Goal: Task Accomplishment & Management: Manage account settings

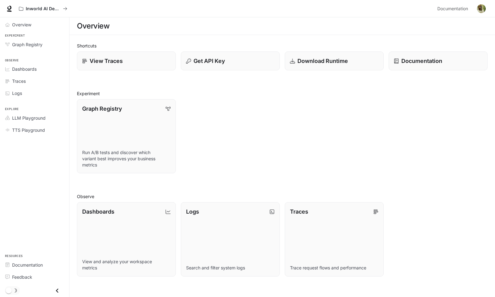
click at [480, 10] on img "button" at bounding box center [481, 8] width 9 height 9
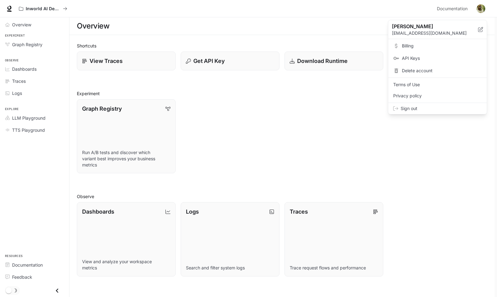
click at [417, 57] on span "API Keys" at bounding box center [442, 58] width 80 height 6
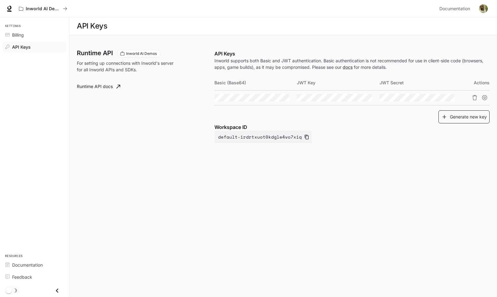
click at [458, 117] on button "Generate new key" at bounding box center [464, 116] width 51 height 13
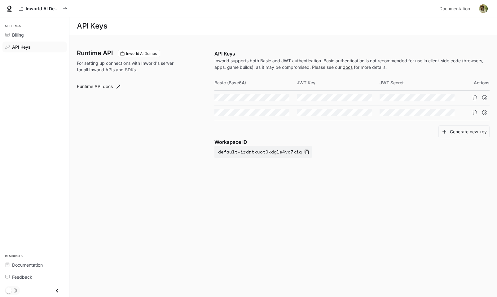
click at [114, 89] on link "Runtime API docs" at bounding box center [98, 86] width 48 height 12
